Goal: Information Seeking & Learning: Learn about a topic

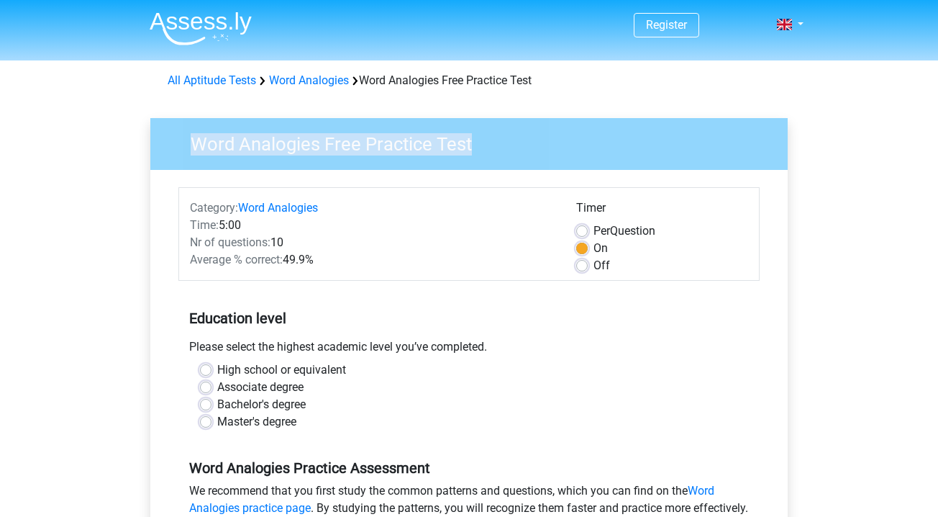
drag, startPoint x: 475, startPoint y: 142, endPoint x: 188, endPoint y: 142, distance: 287.1
click at [188, 142] on h3 "Word Analogies Free Practice Test" at bounding box center [475, 141] width 604 height 28
copy h3 "Word Analogies Free Practice Test"
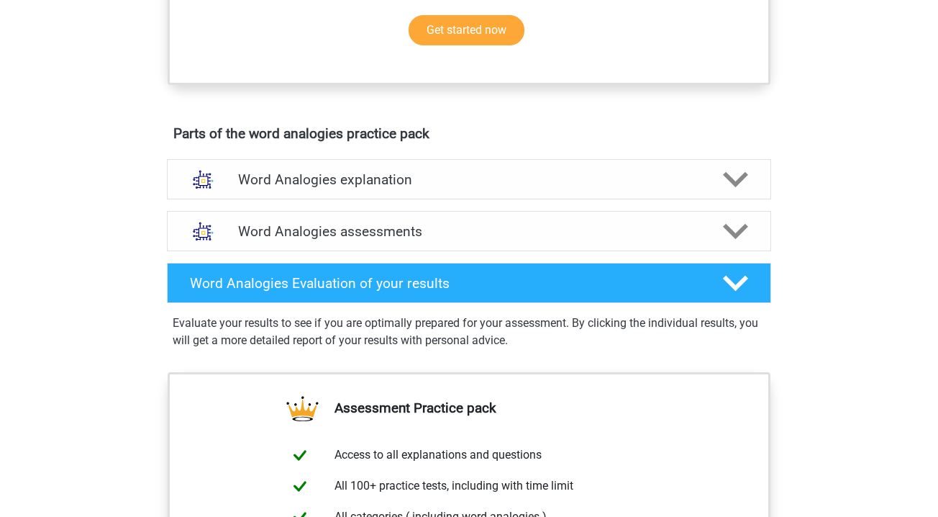
scroll to position [691, 0]
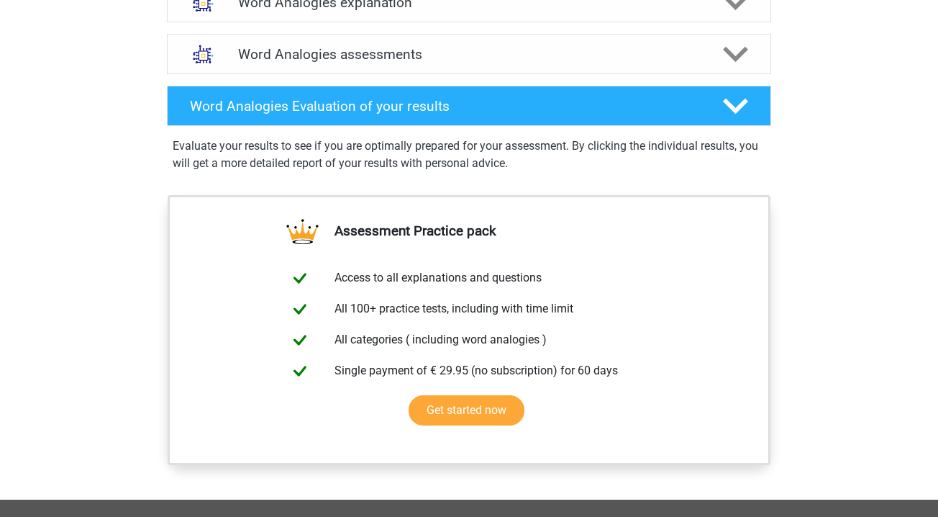
scroll to position [777, 0]
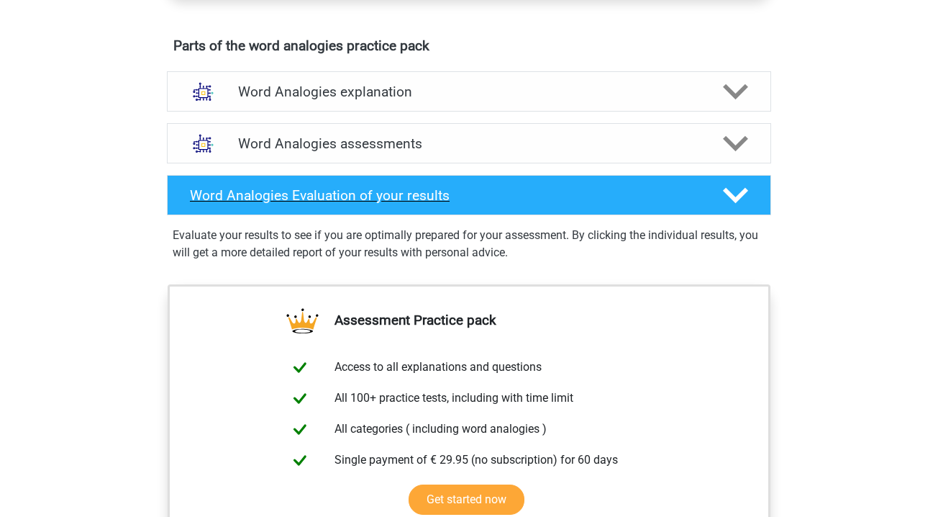
click at [730, 201] on icon at bounding box center [735, 195] width 25 height 25
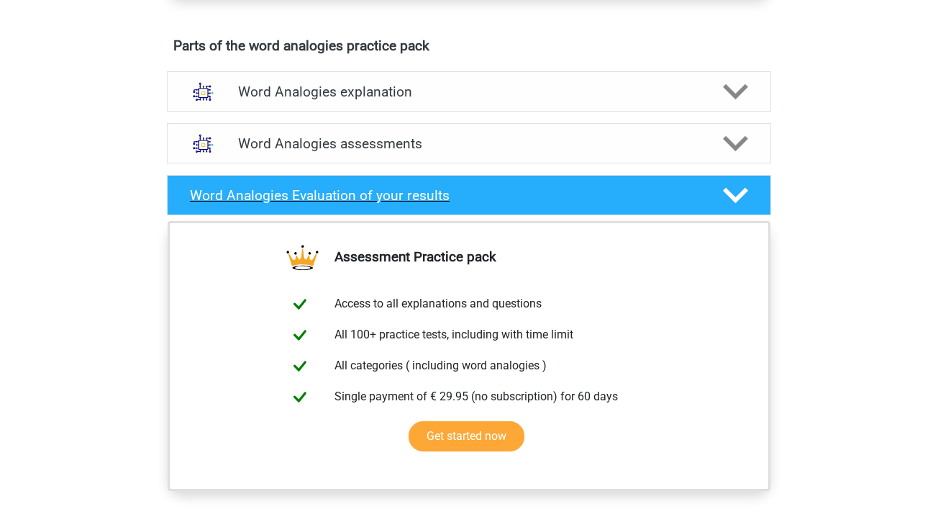
click at [730, 201] on icon at bounding box center [735, 195] width 25 height 25
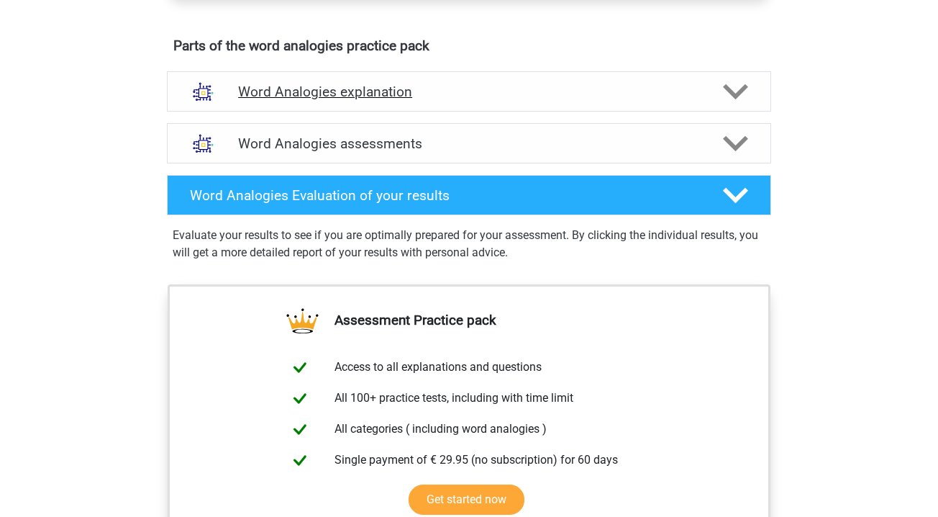
click at [740, 83] on icon at bounding box center [735, 91] width 25 height 25
